Goal: Task Accomplishment & Management: Use online tool/utility

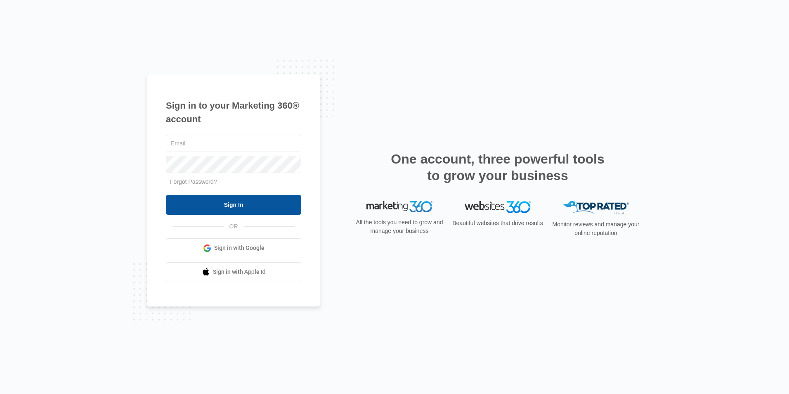
type input "[EMAIL_ADDRESS][DOMAIN_NAME]"
click at [236, 199] on input "Sign In" at bounding box center [233, 205] width 135 height 20
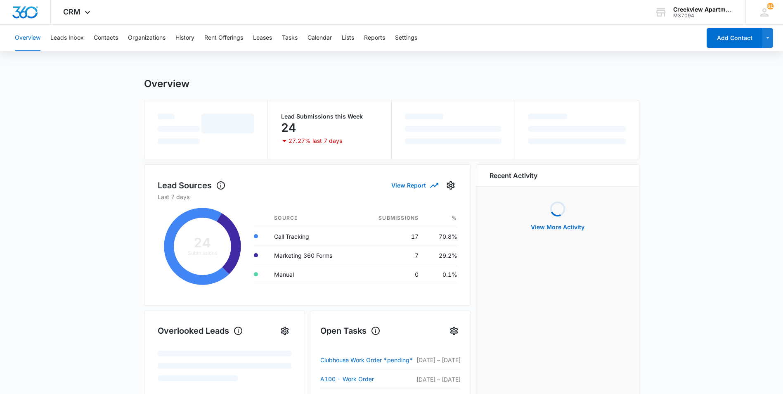
click at [92, 31] on div "Overview Leads Inbox Contacts Organizations History Rent Offerings Leases Tasks…" at bounding box center [355, 38] width 691 height 26
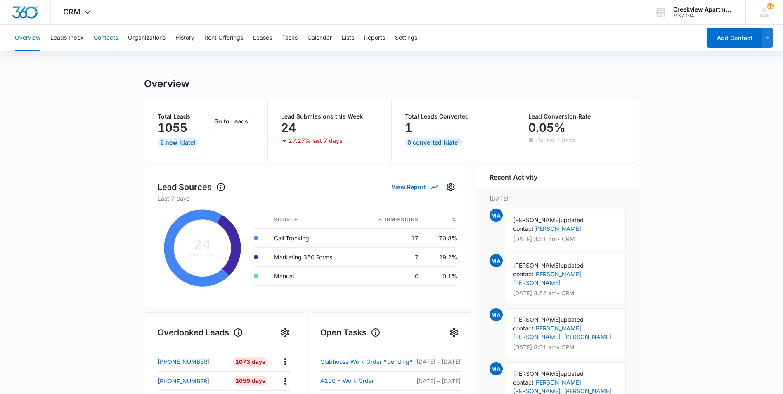
click at [99, 35] on button "Contacts" at bounding box center [106, 38] width 24 height 26
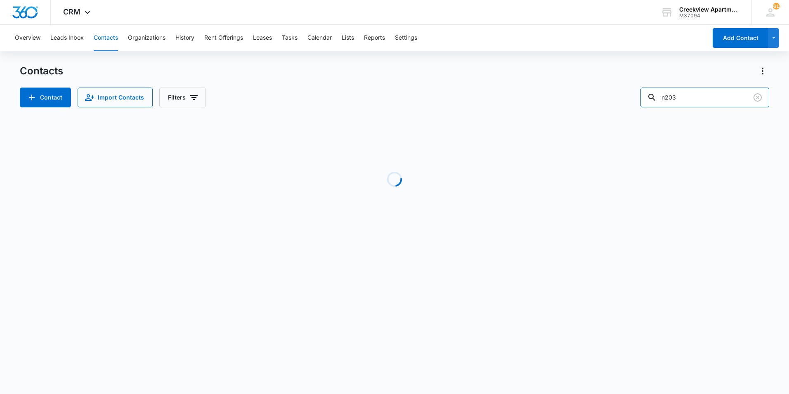
drag, startPoint x: 644, startPoint y: 92, endPoint x: 615, endPoint y: 92, distance: 29.3
click at [615, 92] on div "Contact Import Contacts Filters n203" at bounding box center [395, 98] width 750 height 20
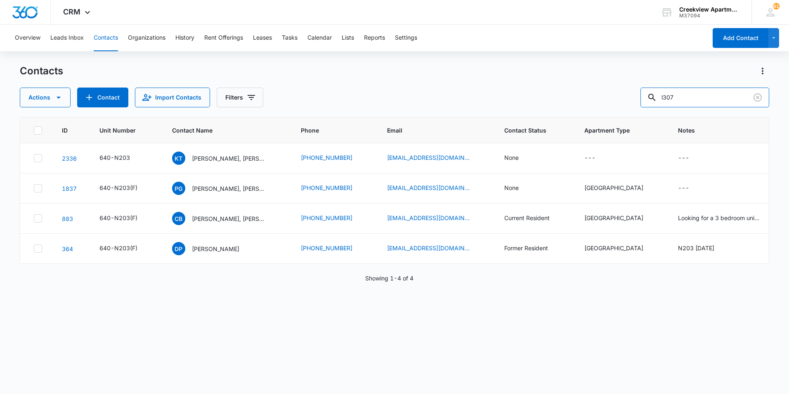
type input "l307"
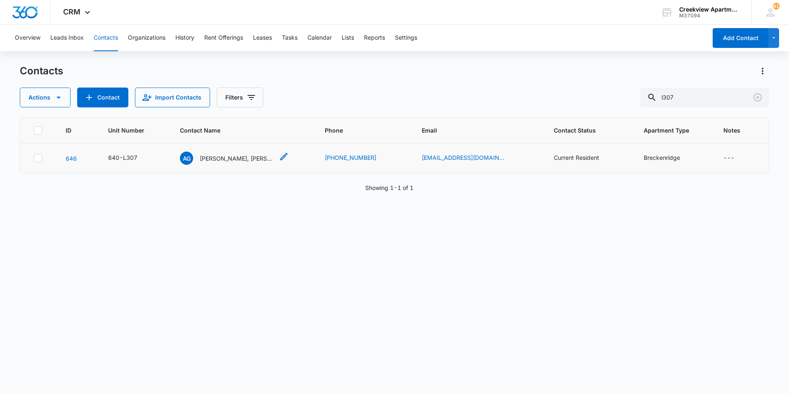
click at [241, 161] on p "[PERSON_NAME], [PERSON_NAME]" at bounding box center [237, 158] width 74 height 9
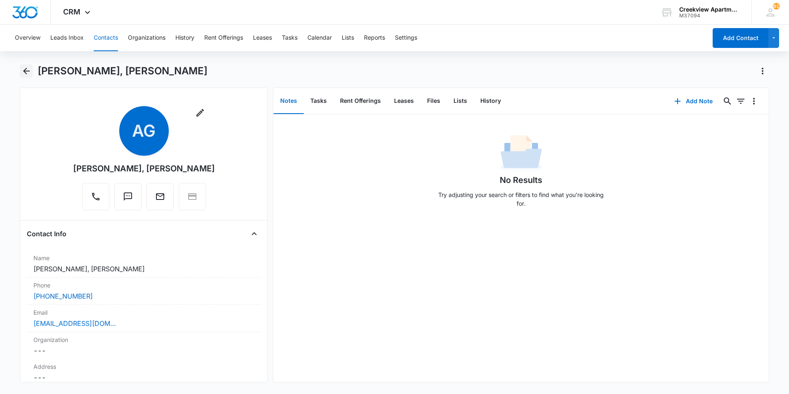
click at [31, 70] on icon "Back" at bounding box center [26, 71] width 10 height 10
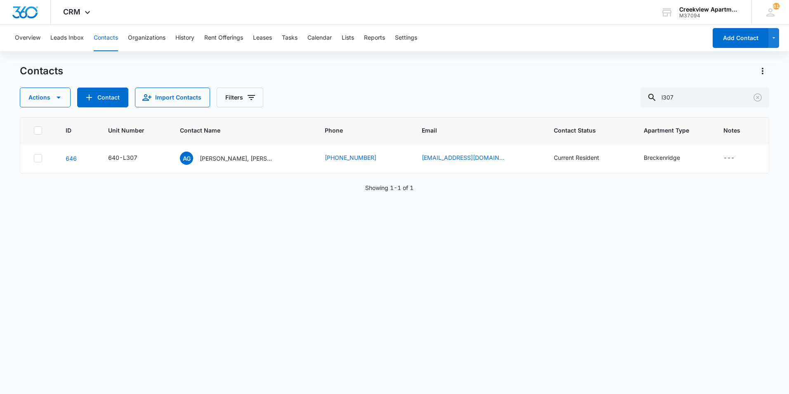
click at [104, 40] on button "Contacts" at bounding box center [106, 38] width 24 height 26
drag, startPoint x: 653, startPoint y: 96, endPoint x: 645, endPoint y: 95, distance: 8.4
click at [645, 95] on div "Actions Contact Import Contacts Filters l307" at bounding box center [395, 98] width 750 height 20
type input "9703661395"
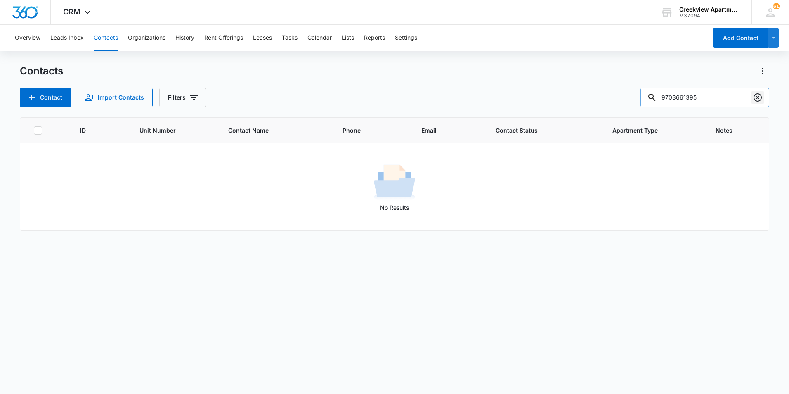
click at [760, 99] on icon "Clear" at bounding box center [758, 97] width 10 height 10
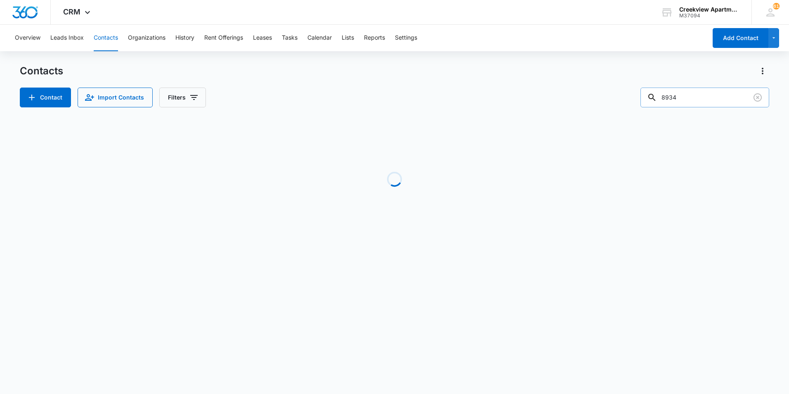
type input "8934"
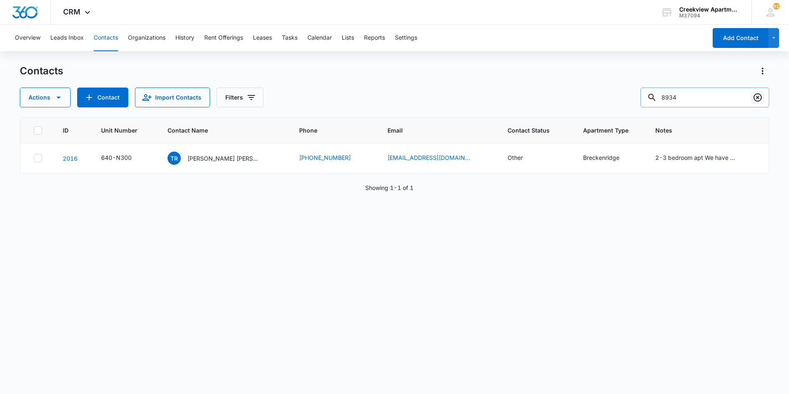
click at [754, 98] on icon "Clear" at bounding box center [758, 97] width 8 height 8
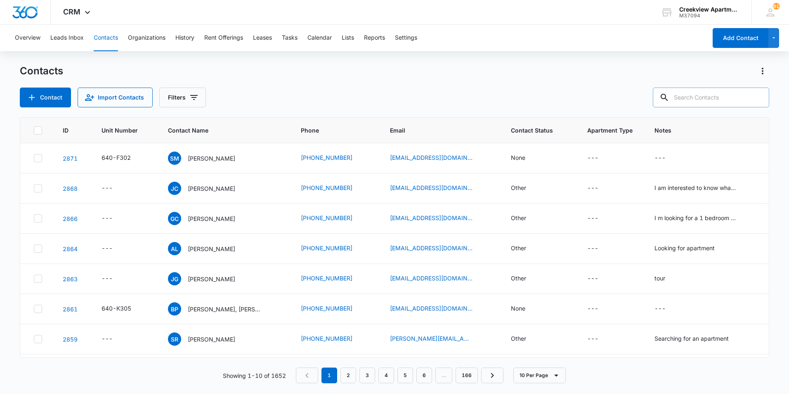
click at [698, 99] on input "text" at bounding box center [711, 98] width 116 height 20
type input "G206"
